Goal: Information Seeking & Learning: Learn about a topic

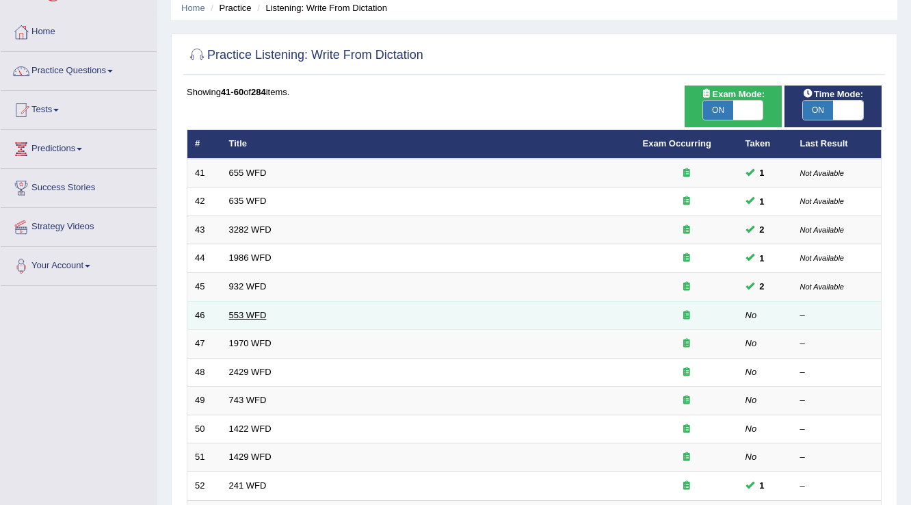
click at [260, 313] on link "553 WFD" at bounding box center [248, 315] width 38 height 10
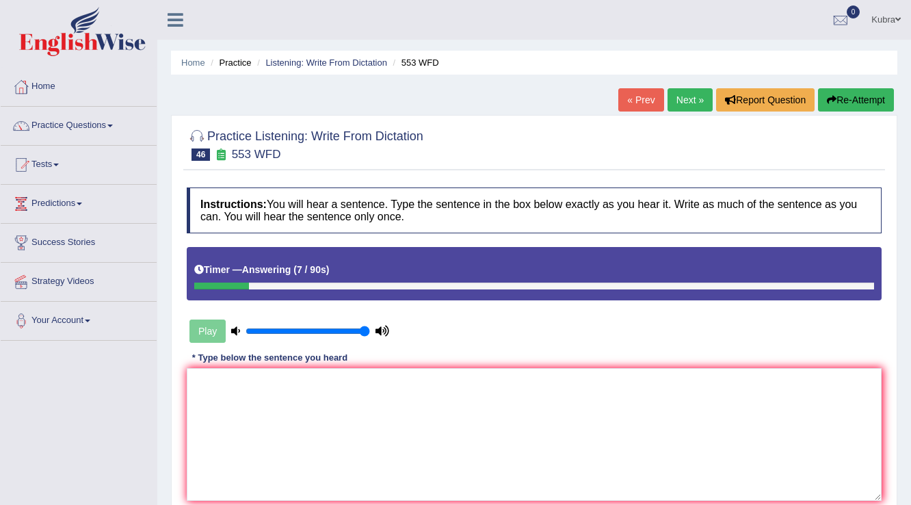
click at [839, 106] on button "Re-Attempt" at bounding box center [856, 99] width 76 height 23
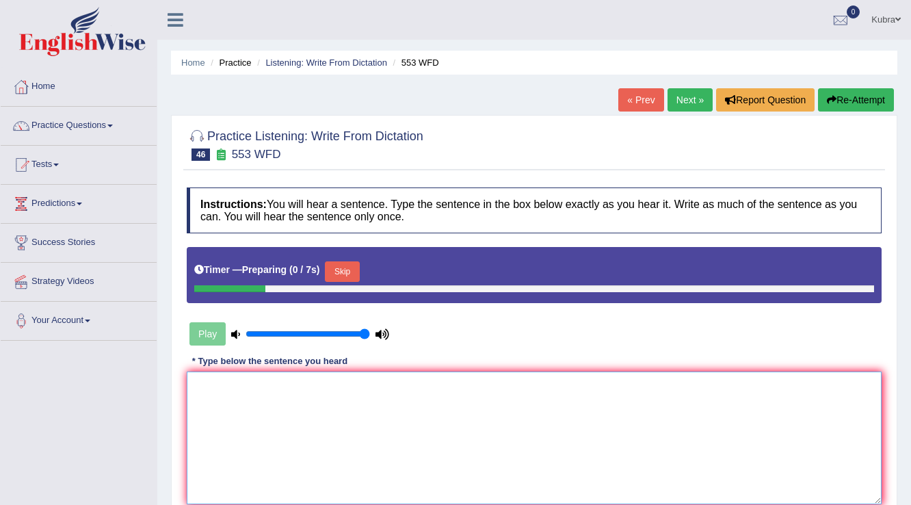
click at [323, 390] on textarea at bounding box center [534, 437] width 695 height 133
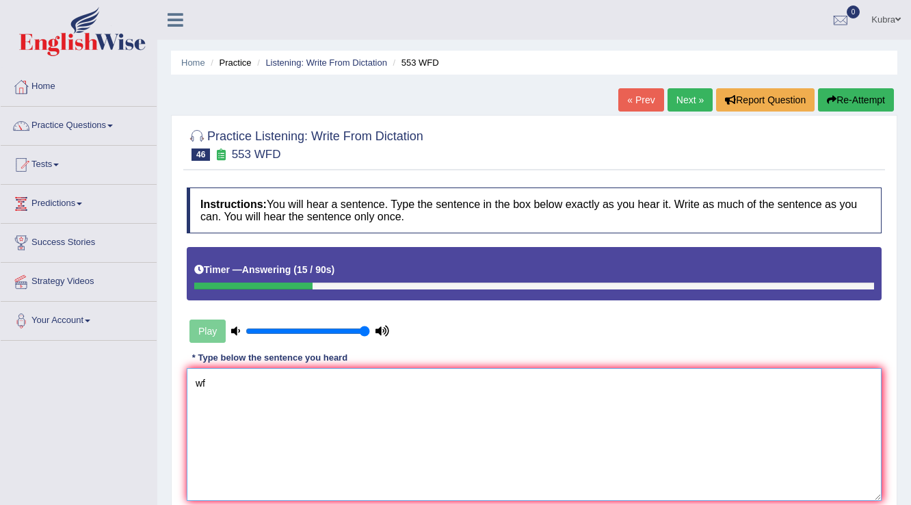
type textarea "w"
type textarea "Water filter waterfilter on the campus"
click at [851, 93] on button "Re-Attempt" at bounding box center [856, 99] width 76 height 23
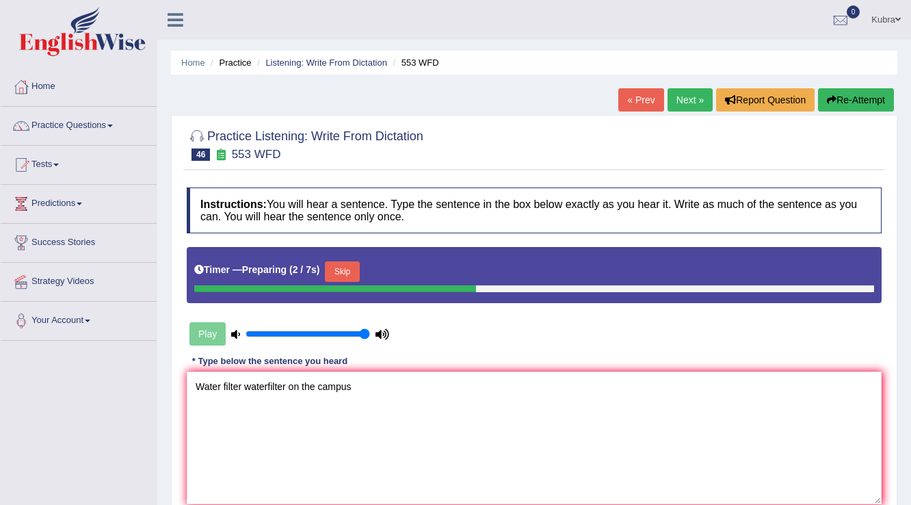
click at [353, 268] on button "Skip" at bounding box center [342, 271] width 34 height 21
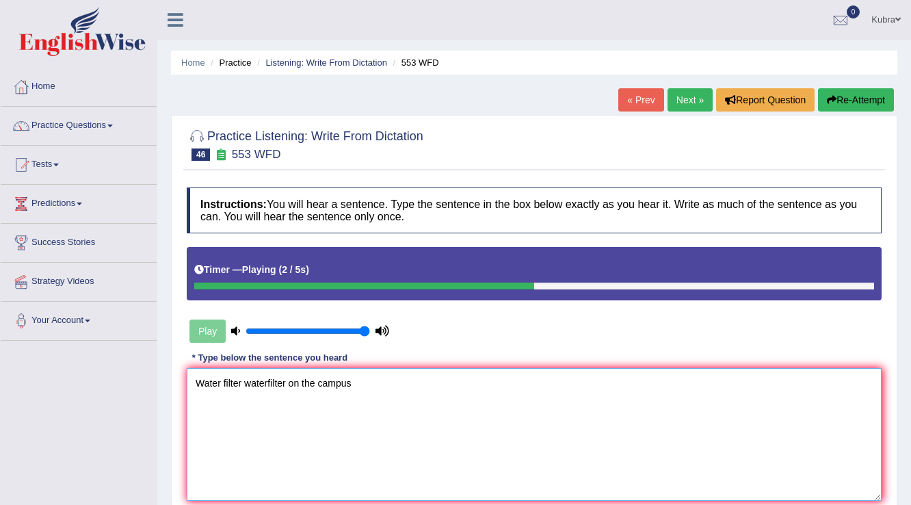
click at [383, 380] on textarea "Water filter waterfilter on the campus" at bounding box center [534, 434] width 695 height 133
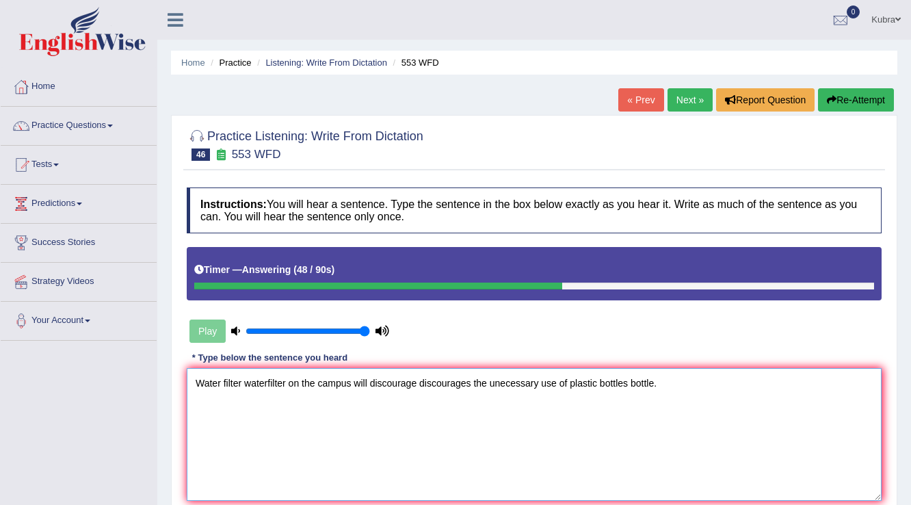
drag, startPoint x: 687, startPoint y: 380, endPoint x: 131, endPoint y: 380, distance: 555.4
click at [131, 380] on div "Toggle navigation Home Practice Questions Speaking Practice Read Aloud Repeat S…" at bounding box center [455, 355] width 911 height 711
type textarea "Water filter waterfilter on the campus will discourage discourages the unecessa…"
click at [858, 98] on button "Re-Attempt" at bounding box center [856, 99] width 76 height 23
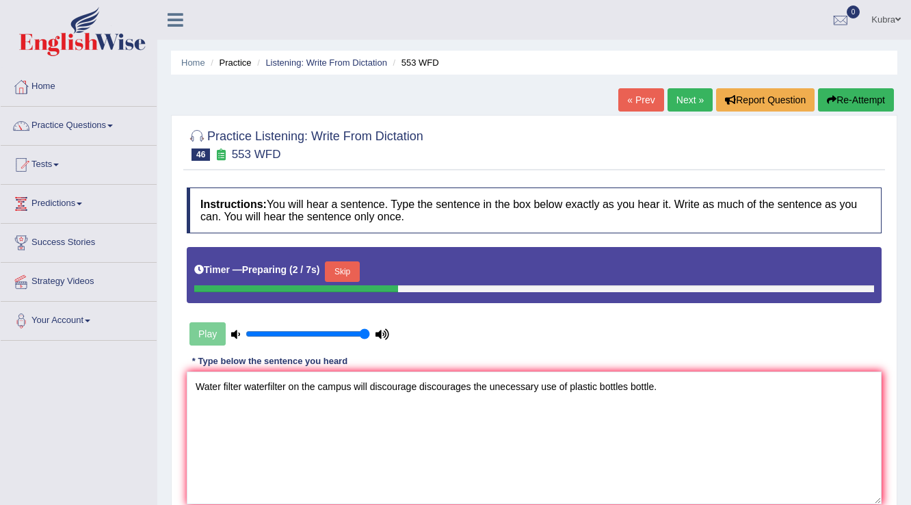
type textarea "Water filter waterfilter on the campus will discourage discourages the unecessa…"
click at [351, 262] on button "Skip" at bounding box center [342, 271] width 34 height 21
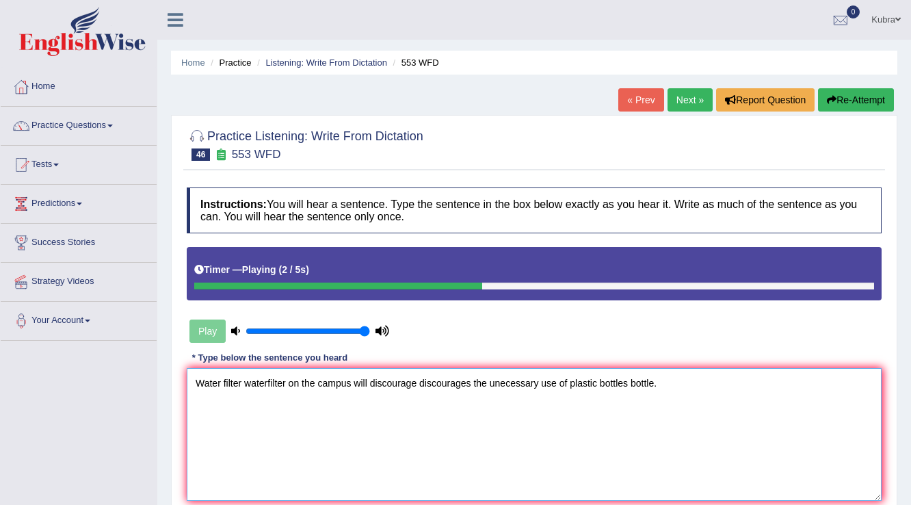
click at [315, 386] on textarea "Water filter waterfilter on the campus will discourage discourages the unecessa…" at bounding box center [534, 434] width 695 height 133
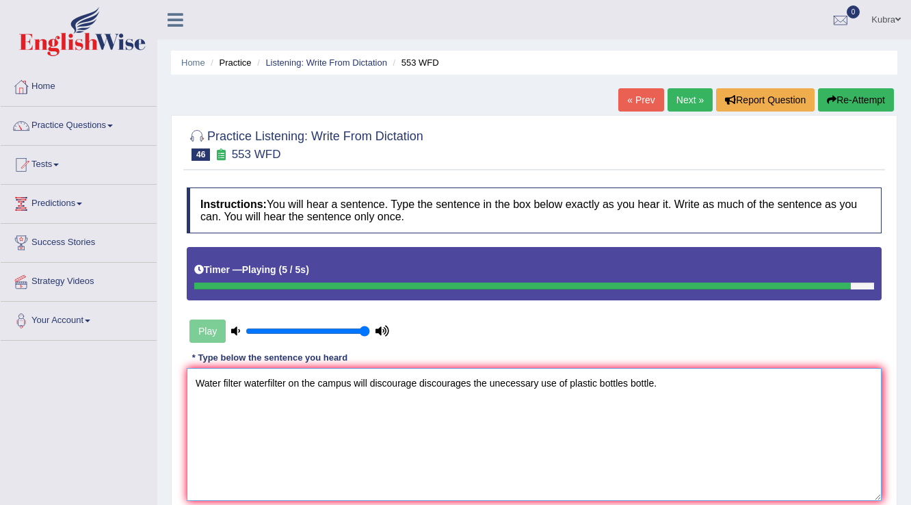
drag, startPoint x: 683, startPoint y: 383, endPoint x: 120, endPoint y: 343, distance: 564.4
click at [120, 343] on div "Toggle navigation Home Practice Questions Speaking Practice Read Aloud Repeat S…" at bounding box center [455, 355] width 911 height 711
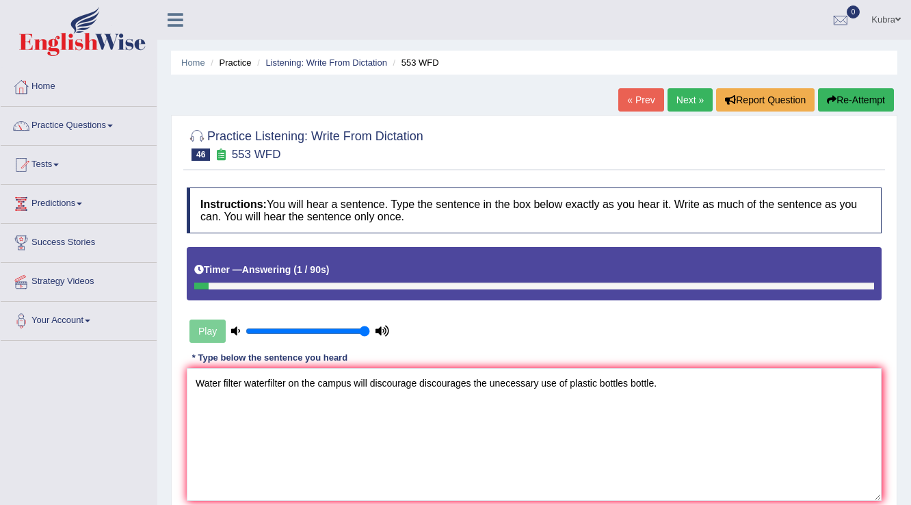
click at [848, 99] on button "Re-Attempt" at bounding box center [856, 99] width 76 height 23
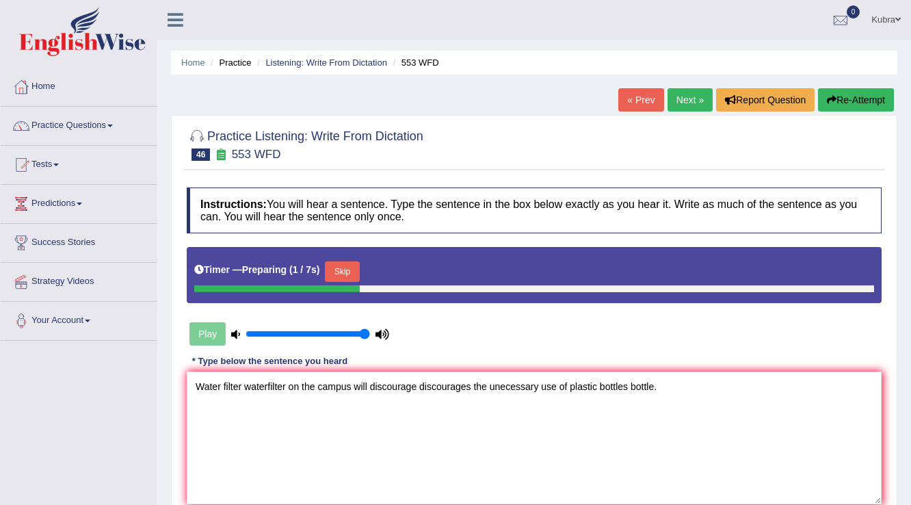
type textarea "Water filter waterfilter on the campus will discourage discourages the unecessa…"
click at [357, 263] on button "Skip" at bounding box center [342, 271] width 34 height 21
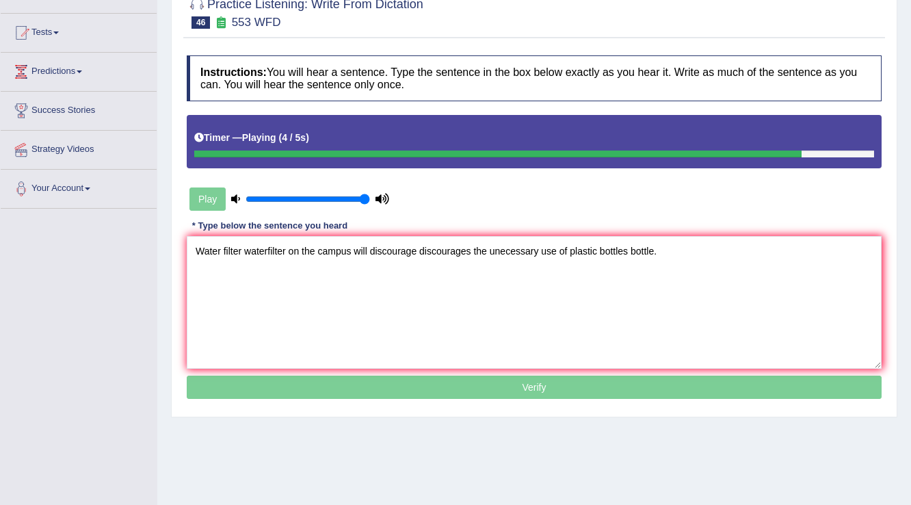
scroll to position [164, 0]
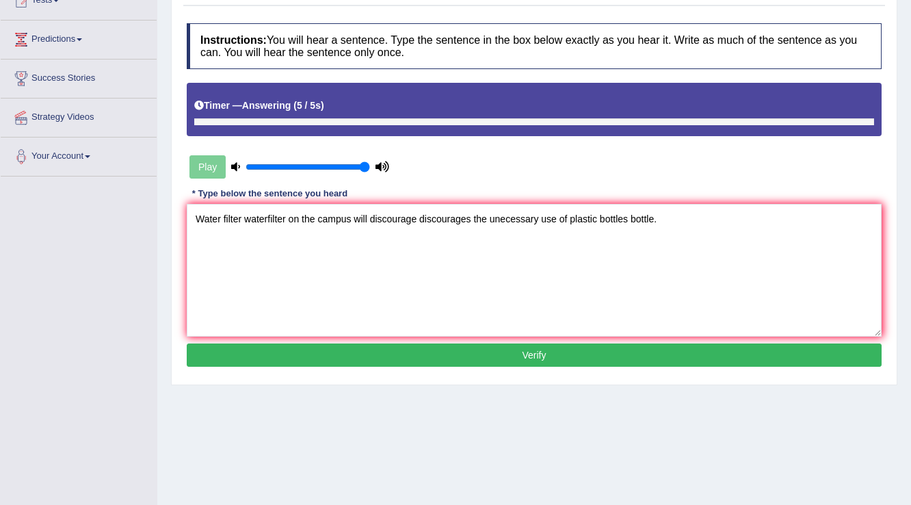
click at [590, 358] on button "Verify" at bounding box center [534, 354] width 695 height 23
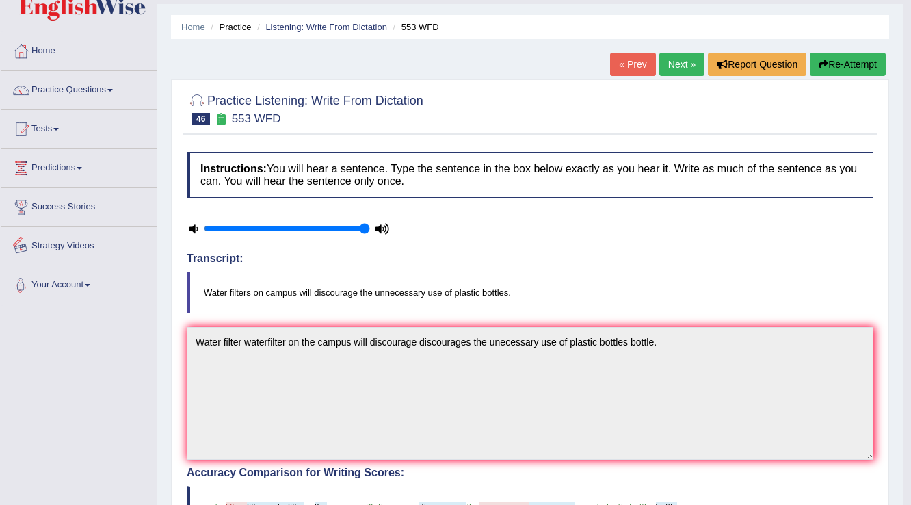
scroll to position [0, 0]
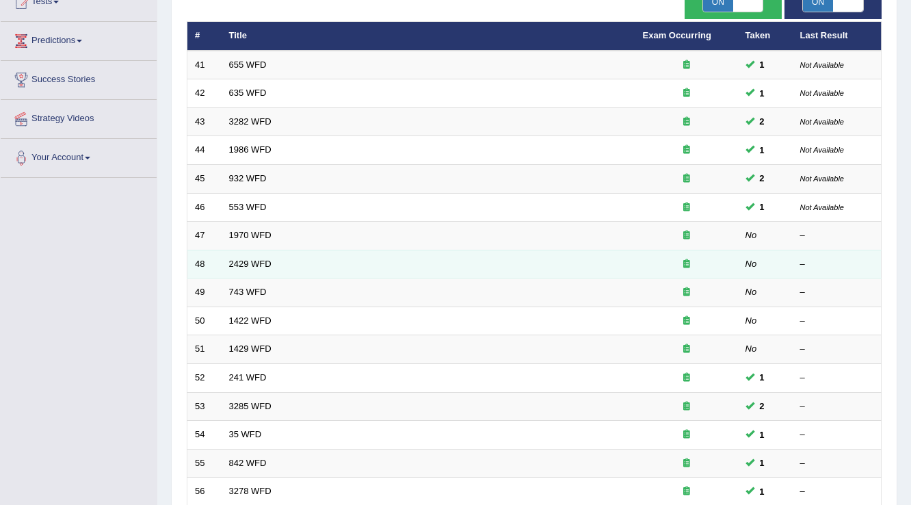
scroll to position [164, 0]
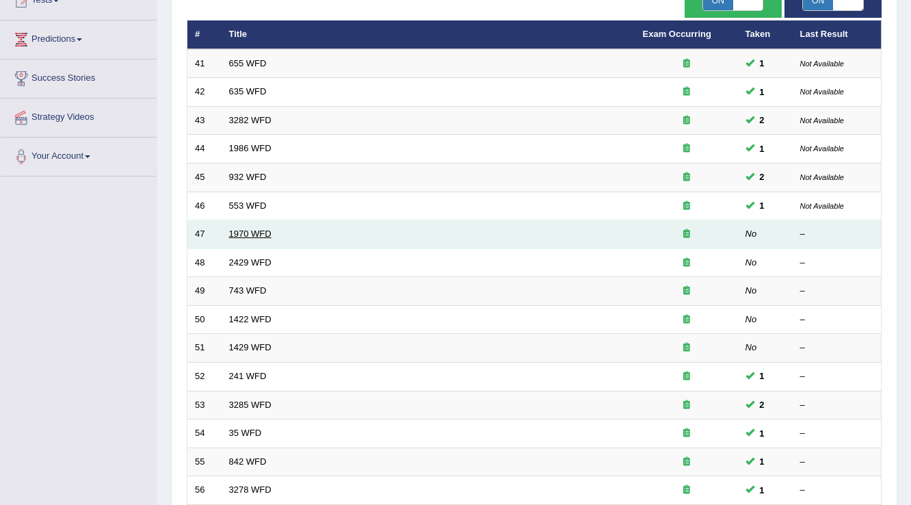
click at [241, 234] on link "1970 WFD" at bounding box center [250, 233] width 42 height 10
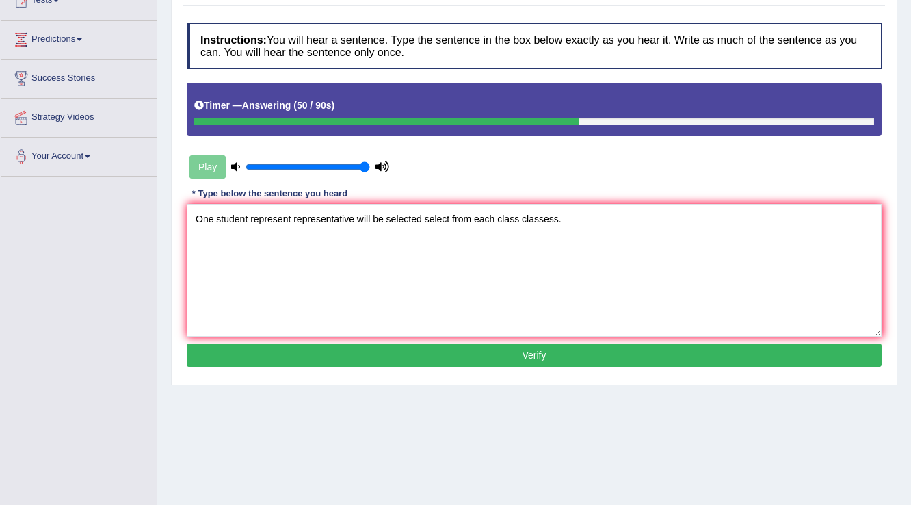
click at [290, 222] on textarea "One student represent representative will be selected select from each class cl…" at bounding box center [534, 270] width 695 height 133
type textarea "One student represent representatives representative will be selected select fr…"
click at [516, 355] on button "Verify" at bounding box center [534, 354] width 695 height 23
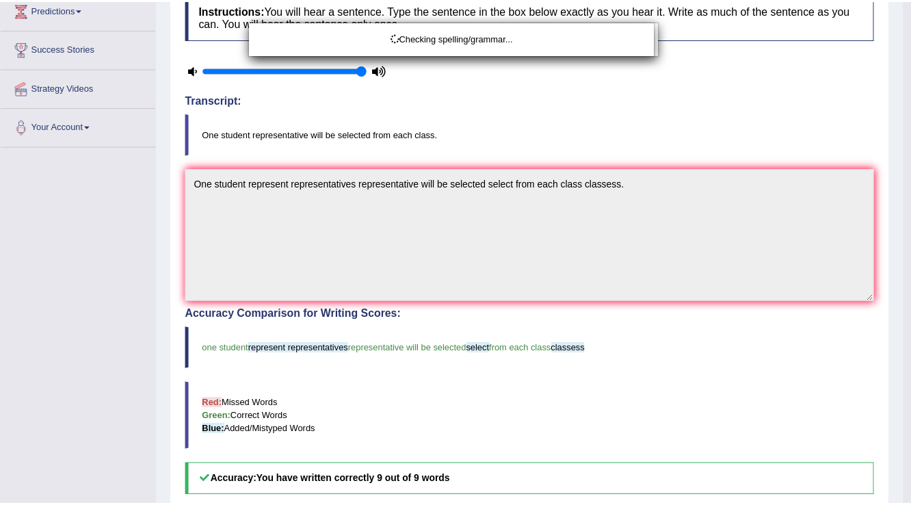
scroll to position [219, 0]
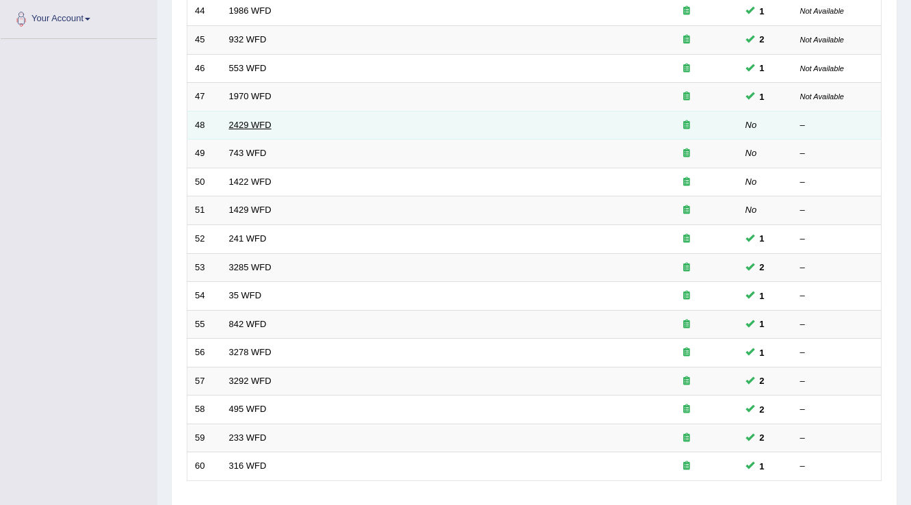
click at [237, 122] on link "2429 WFD" at bounding box center [250, 125] width 42 height 10
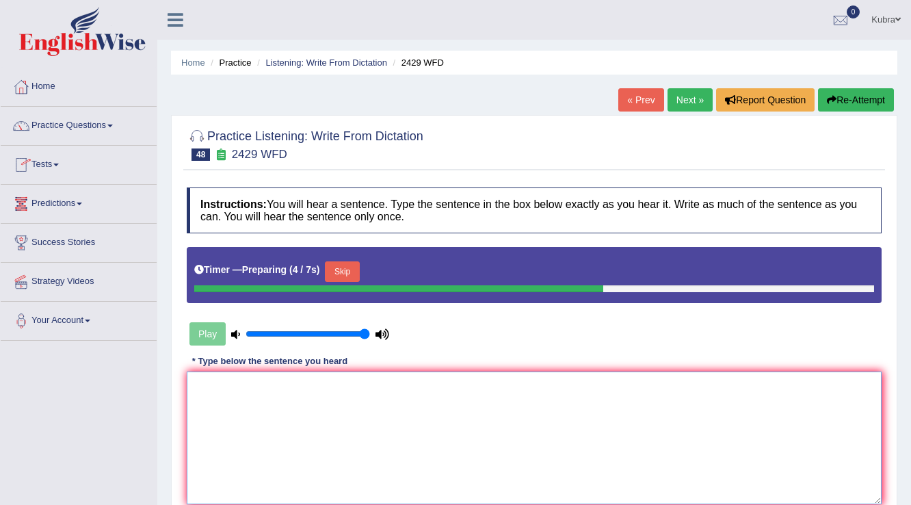
click at [204, 389] on textarea at bounding box center [534, 437] width 695 height 133
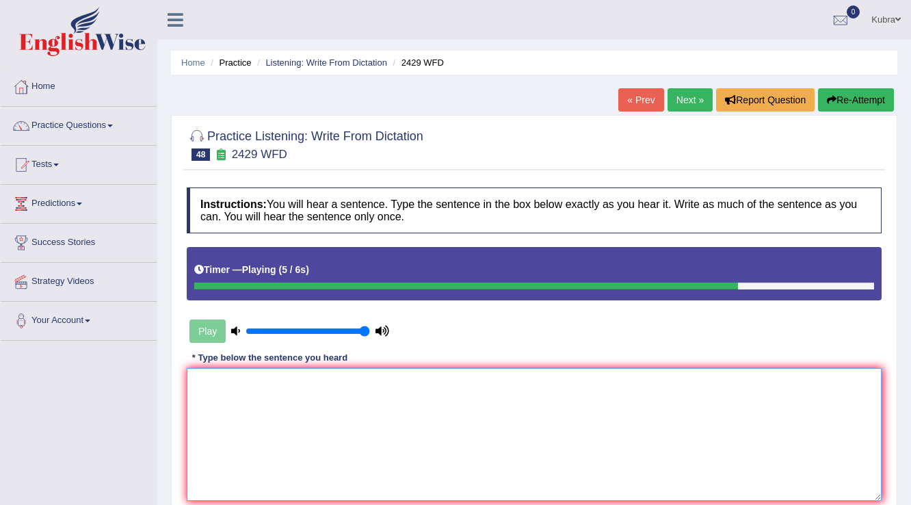
click at [217, 383] on textarea at bounding box center [534, 434] width 695 height 133
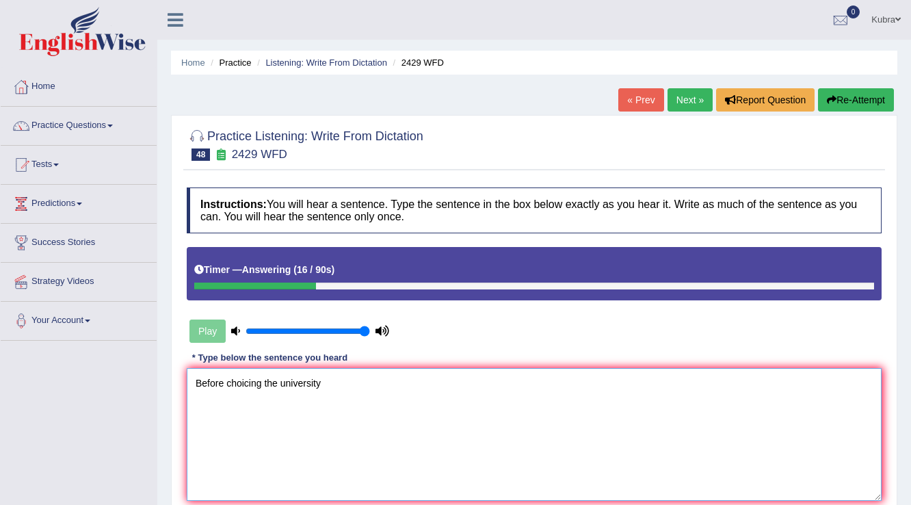
click at [261, 385] on textarea "Before choicing the university" at bounding box center [534, 434] width 695 height 133
drag, startPoint x: 354, startPoint y: 394, endPoint x: 47, endPoint y: 384, distance: 308.0
click at [47, 384] on div "Toggle navigation Home Practice Questions Speaking Practice Read Aloud Repeat S…" at bounding box center [455, 355] width 911 height 711
type textarea "Before choicing the university"
click at [854, 107] on button "Re-Attempt" at bounding box center [856, 99] width 76 height 23
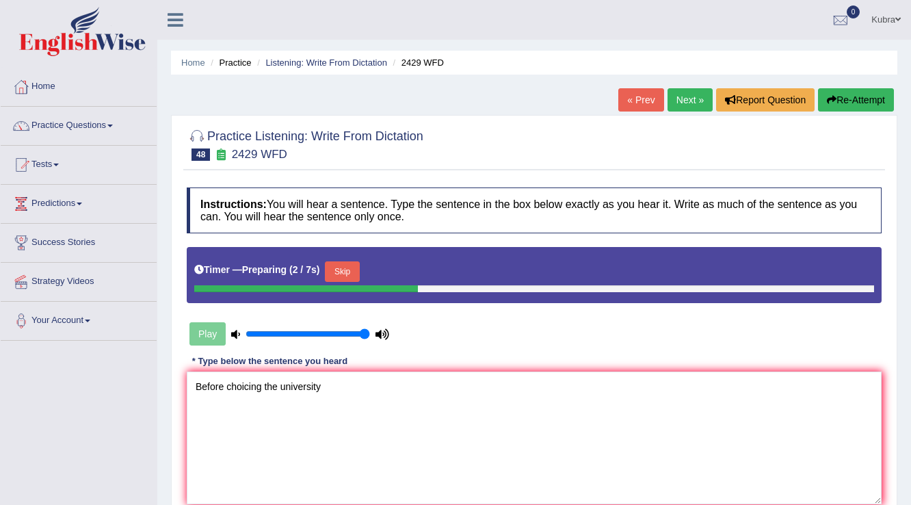
click at [356, 268] on button "Skip" at bounding box center [342, 271] width 34 height 21
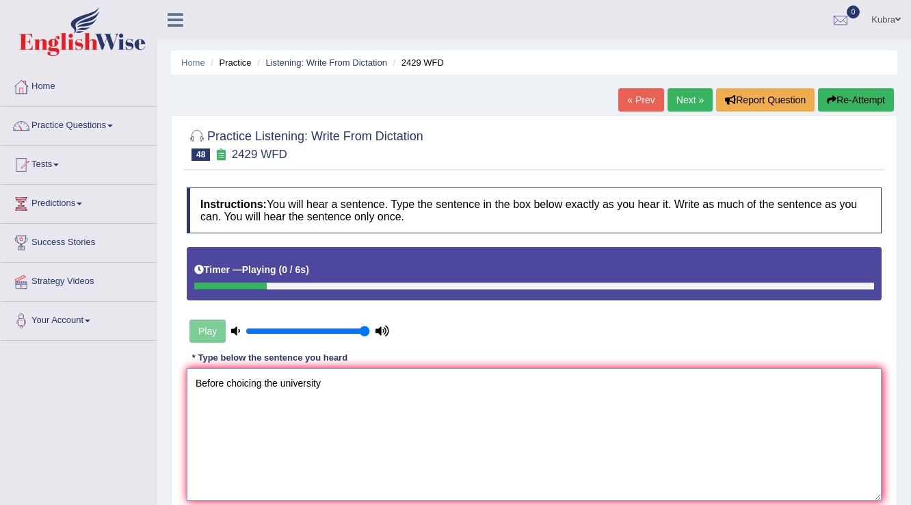
click at [380, 378] on textarea "Before choicing the university" at bounding box center [534, 434] width 695 height 133
click at [277, 380] on textarea "Before choicing the university courses you should consider the future" at bounding box center [534, 434] width 695 height 133
drag, startPoint x: 197, startPoint y: 379, endPoint x: 551, endPoint y: 387, distance: 353.7
click at [551, 387] on textarea "Before choicing the your university courses you should consider the future" at bounding box center [534, 434] width 695 height 133
type textarea "Before choicing the your university courses you should consider the future"
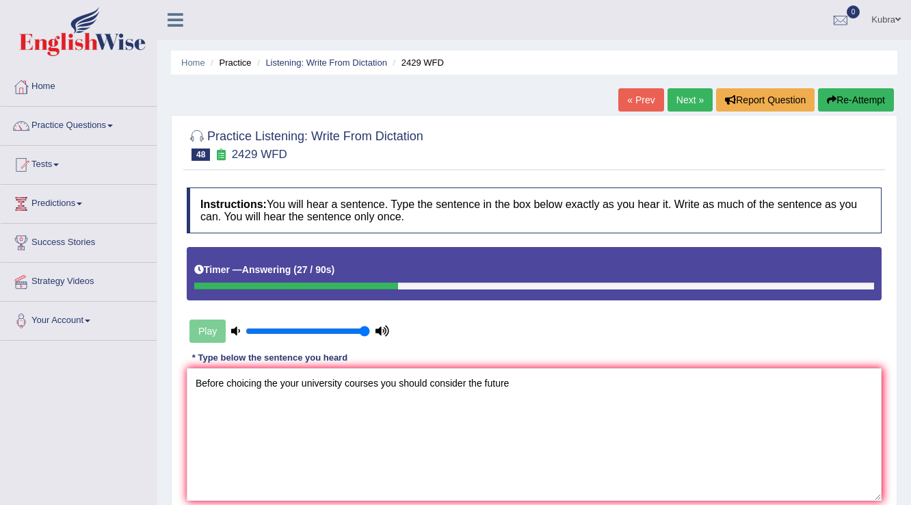
click at [845, 98] on button "Re-Attempt" at bounding box center [856, 99] width 76 height 23
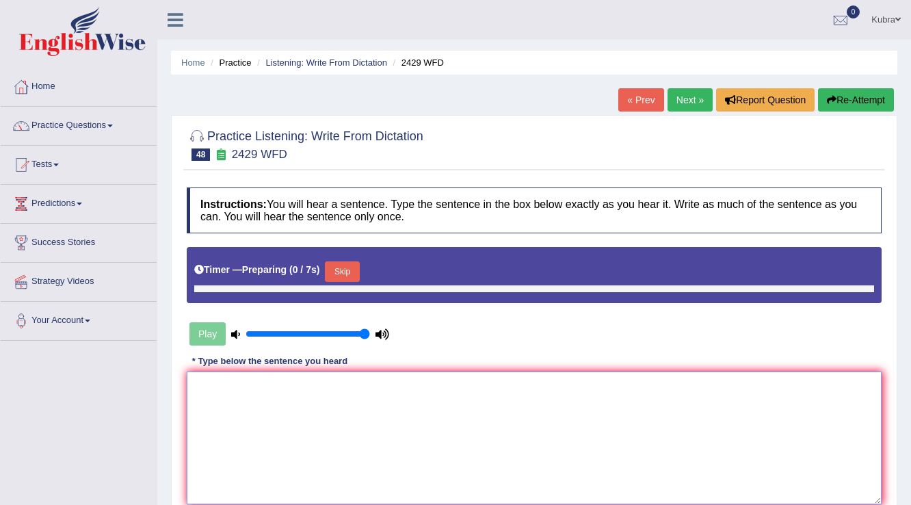
click at [413, 396] on textarea at bounding box center [534, 437] width 695 height 133
paste textarea "Before choicing the your university courses you should consider the future"
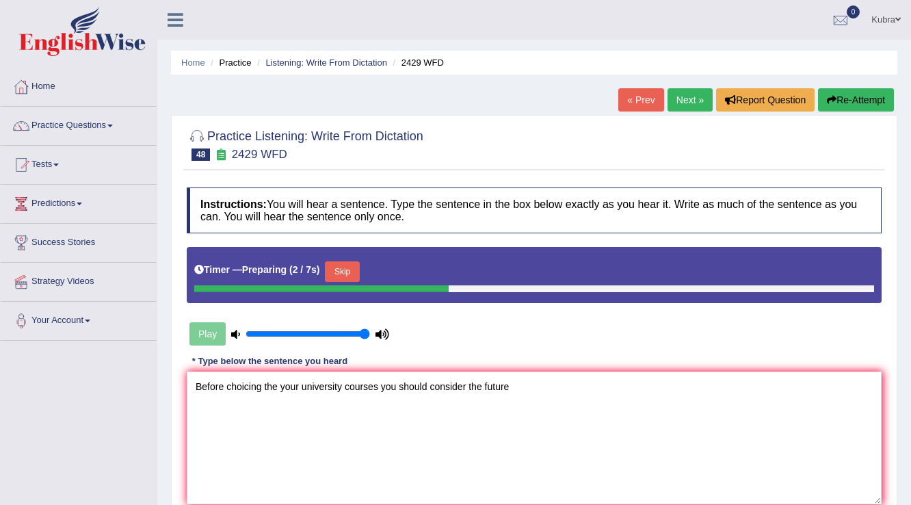
click at [359, 271] on button "Skip" at bounding box center [342, 271] width 34 height 21
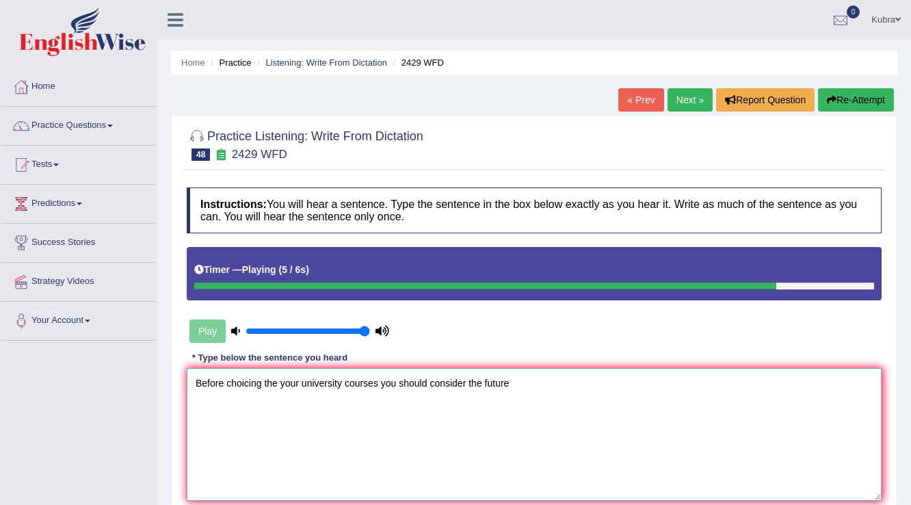
click at [484, 389] on textarea "Before choicing the your university courses you should consider the future" at bounding box center [534, 434] width 695 height 133
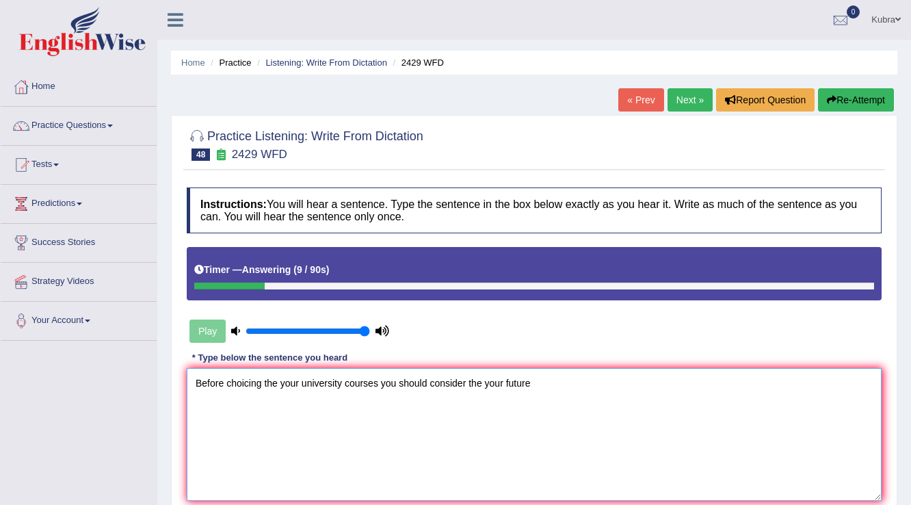
click at [551, 386] on textarea "Before choicing the your university courses you should consider the your future" at bounding box center [534, 434] width 695 height 133
click at [262, 386] on textarea "Before choicing the your university courses you should consider the your future…" at bounding box center [534, 434] width 695 height 133
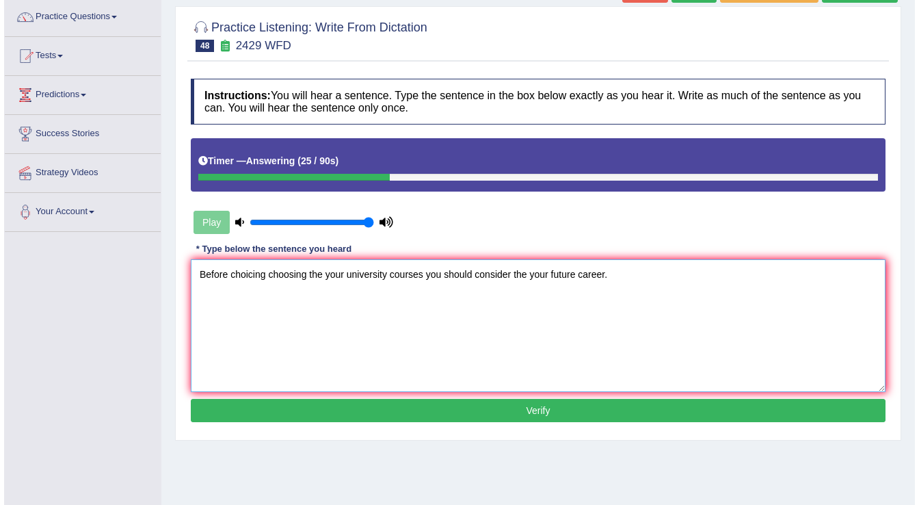
scroll to position [109, 0]
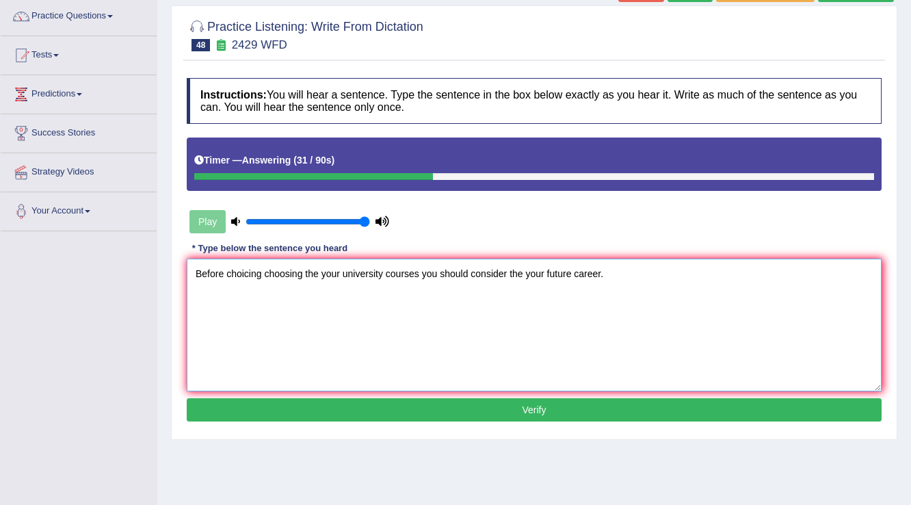
type textarea "Before choicing choosing the your university courses you should consider the yo…"
click at [498, 395] on div "Instructions: You will hear a sentence. Type the sentence in the box below exac…" at bounding box center [534, 251] width 702 height 361
click at [498, 404] on button "Verify" at bounding box center [534, 409] width 695 height 23
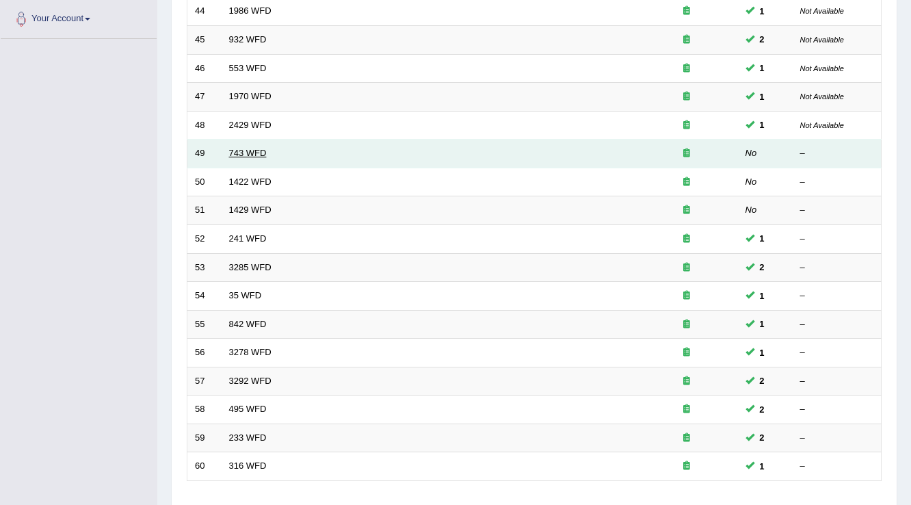
click at [244, 150] on link "743 WFD" at bounding box center [248, 153] width 38 height 10
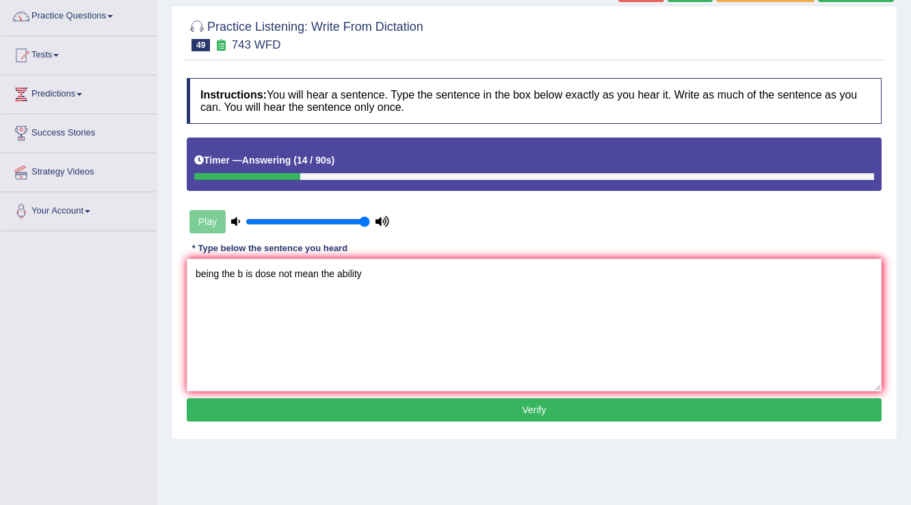
type textarea "being the b is dose not mean the ability"
click at [397, 406] on button "Verify" at bounding box center [534, 409] width 695 height 23
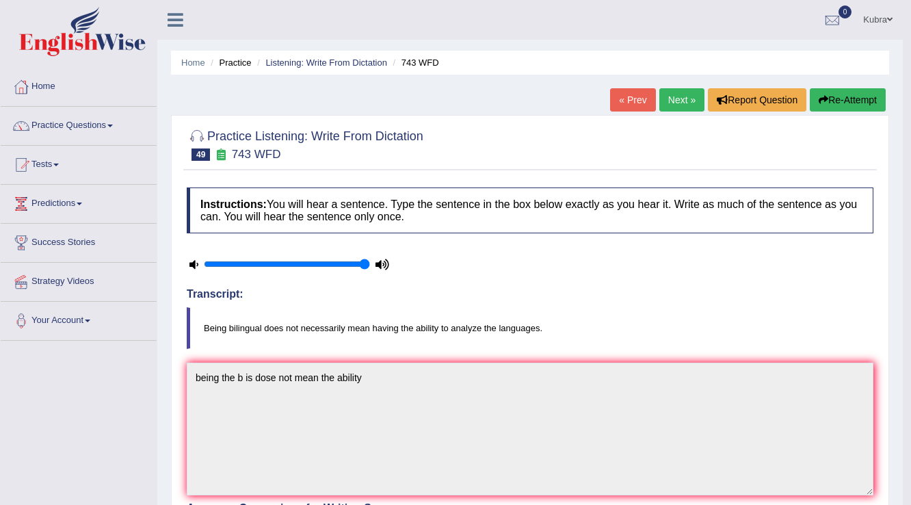
drag, startPoint x: 828, startPoint y: 105, endPoint x: 817, endPoint y: 109, distance: 11.3
click at [827, 105] on button "Re-Attempt" at bounding box center [848, 99] width 76 height 23
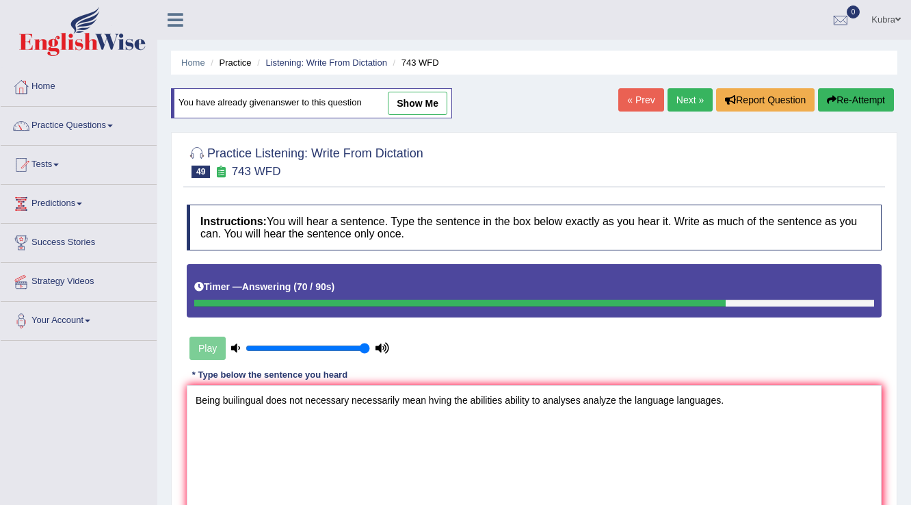
click at [579, 399] on textarea "Being builingual does not necessary necessarily mean hving the abilities abilit…" at bounding box center [534, 451] width 695 height 133
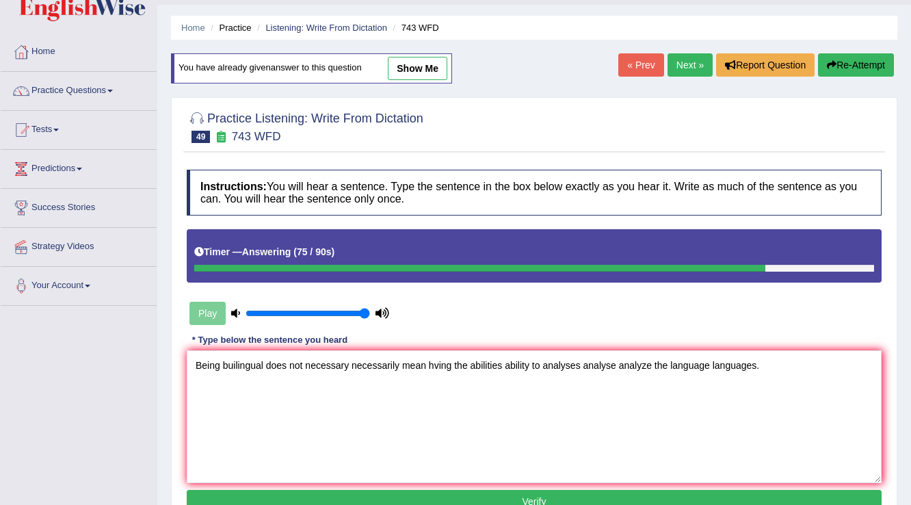
scroll to position [55, 0]
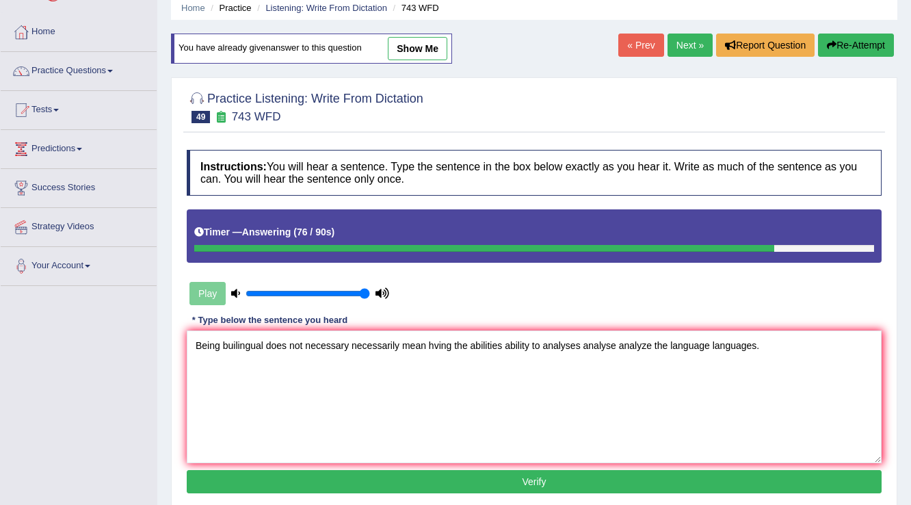
type textarea "Being builingual does not necessary necessarily mean hving the abilities abilit…"
click at [585, 476] on button "Verify" at bounding box center [534, 481] width 695 height 23
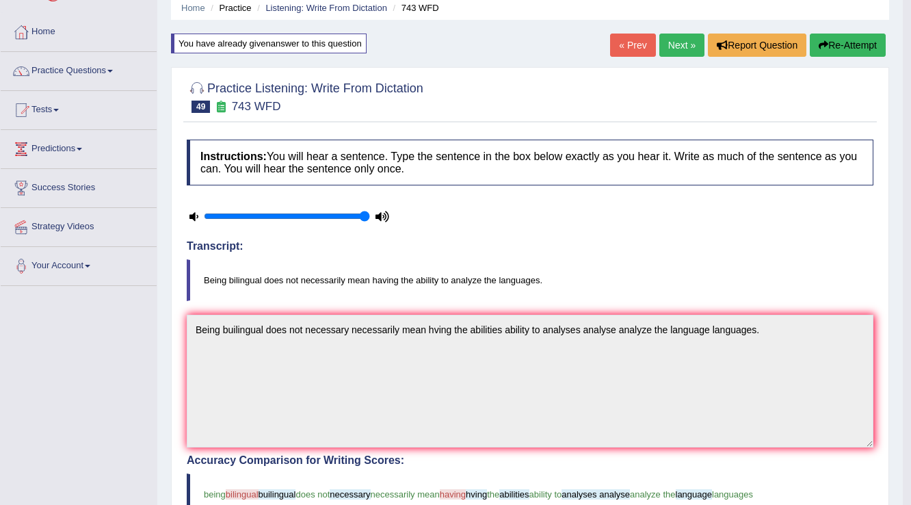
click at [131, 299] on div "Toggle navigation Home Practice Questions Speaking Practice Read Aloud Repeat S…" at bounding box center [451, 408] width 903 height 927
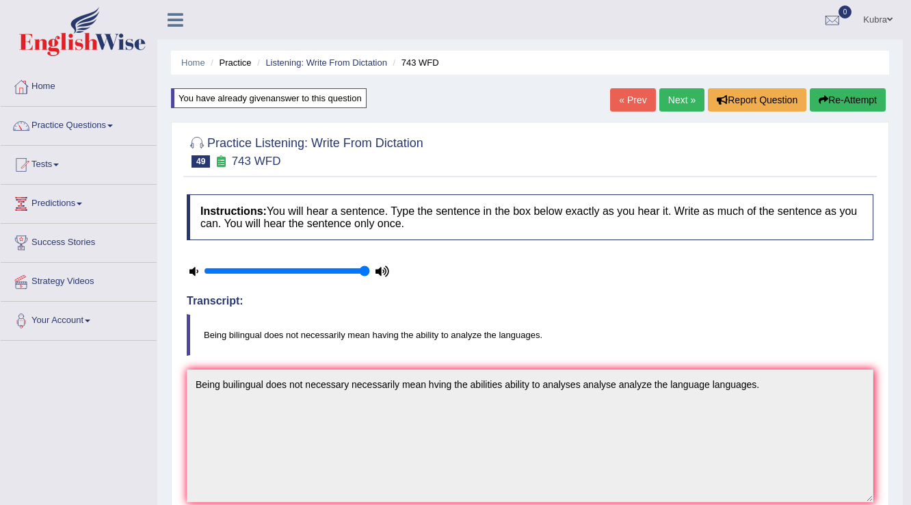
drag, startPoint x: 834, startPoint y: 102, endPoint x: 768, endPoint y: 132, distance: 72.9
click at [834, 102] on button "Re-Attempt" at bounding box center [848, 99] width 76 height 23
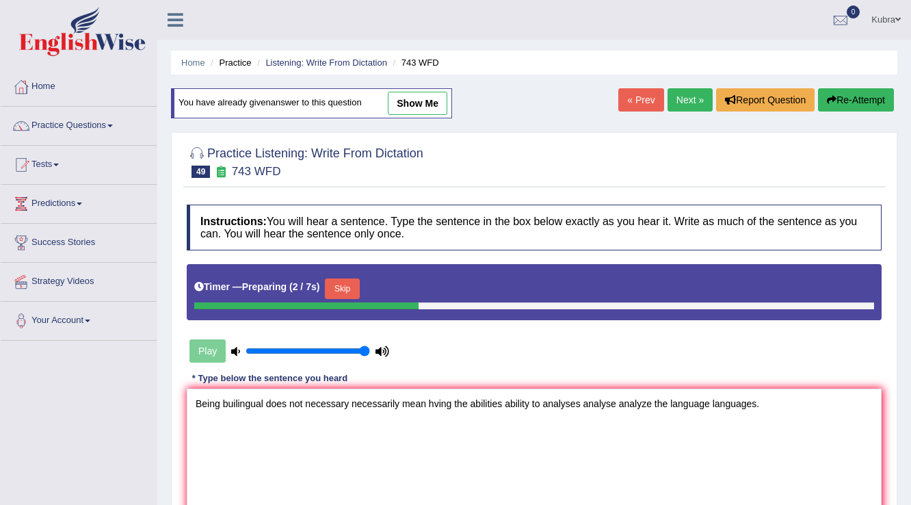
click at [235, 408] on textarea "Being builingual does not necessary necessarily mean hving the abilities abilit…" at bounding box center [534, 455] width 695 height 133
click at [427, 404] on textarea "Being bilingual does not necessary necessarily mean hving the abilities ability…" at bounding box center [534, 455] width 695 height 133
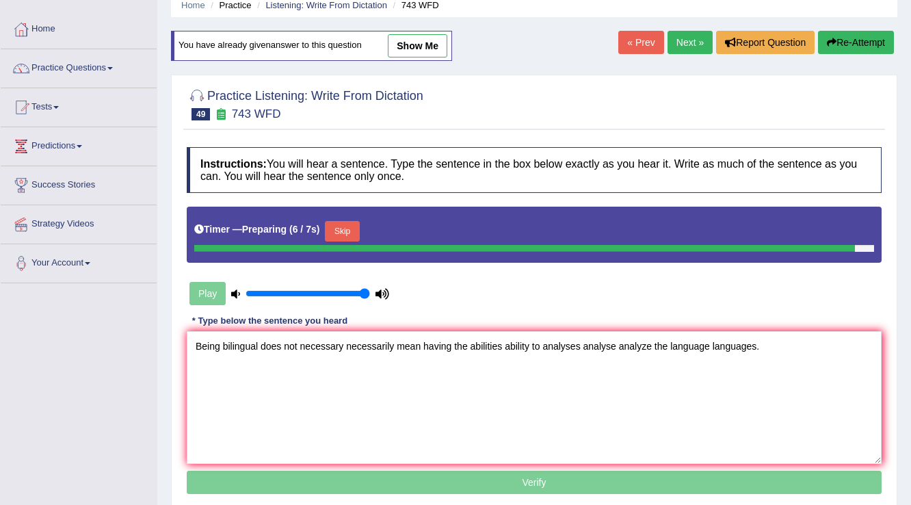
scroll to position [213, 0]
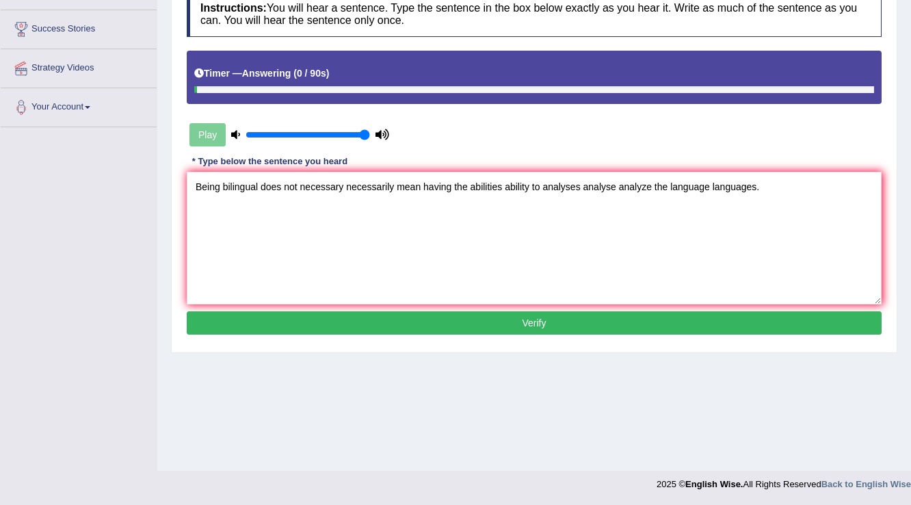
type textarea "Being bilingual does not necessary necessarily mean having the abilities abilit…"
click at [463, 334] on div "Instructions: You will hear a sentence. Type the sentence in the box below exac…" at bounding box center [534, 164] width 702 height 361
click at [462, 327] on button "Verify" at bounding box center [534, 322] width 695 height 23
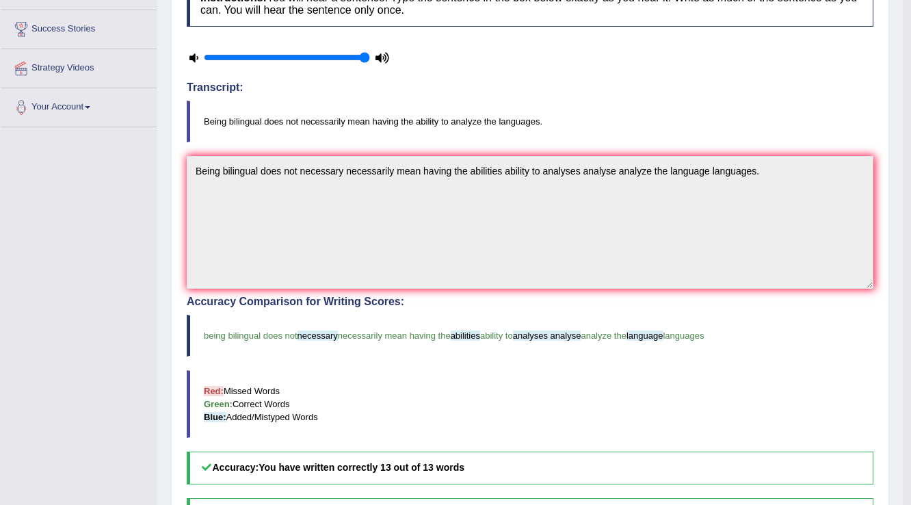
scroll to position [0, 0]
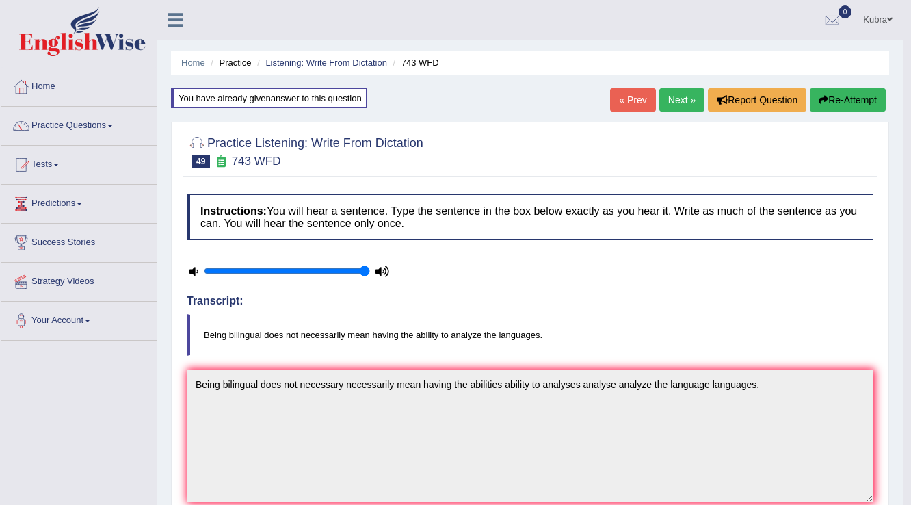
click at [882, 22] on link "Kubra" at bounding box center [878, 18] width 50 height 36
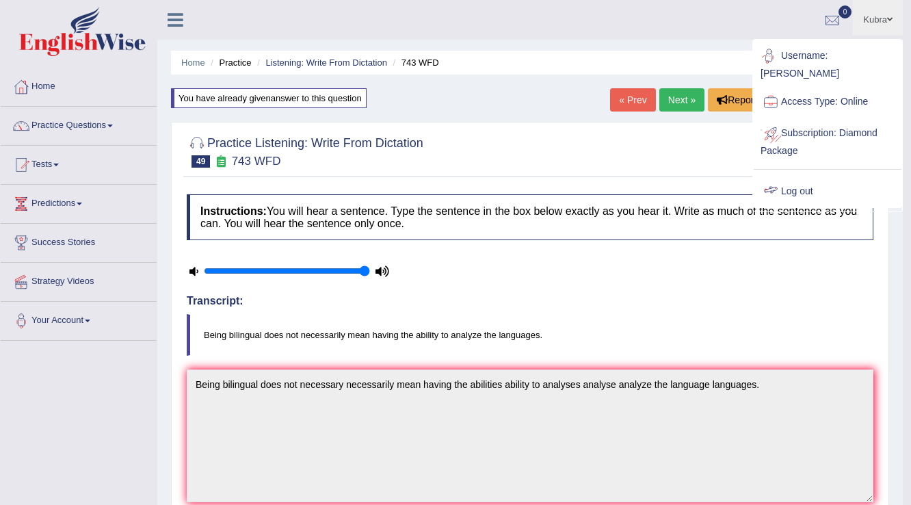
click at [828, 182] on link "Log out" at bounding box center [828, 191] width 148 height 31
